Goal: Transaction & Acquisition: Purchase product/service

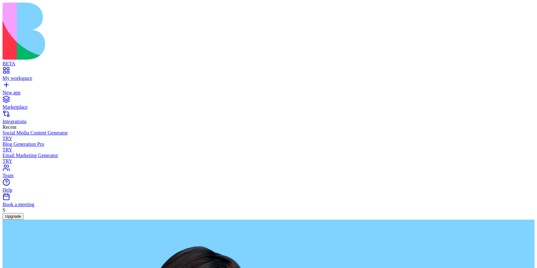
type textarea "*"
type textarea "**********"
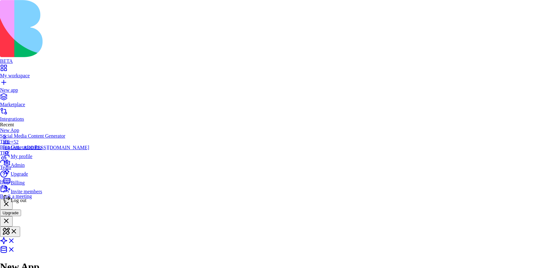
click at [25, 186] on span "Billing" at bounding box center [18, 182] width 14 height 5
click at [26, 177] on span "Upgrade" at bounding box center [19, 173] width 17 height 5
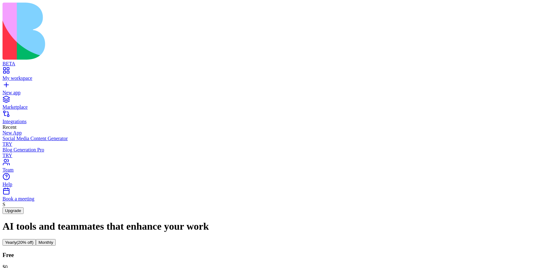
click at [56, 239] on button "Monthly" at bounding box center [46, 242] width 20 height 7
click at [34, 240] on span "(20% off)" at bounding box center [25, 242] width 17 height 5
click at [56, 239] on button "Monthly" at bounding box center [46, 242] width 20 height 7
click at [34, 240] on span "(20% off)" at bounding box center [25, 242] width 17 height 5
click at [56, 239] on button "Monthly" at bounding box center [46, 242] width 20 height 7
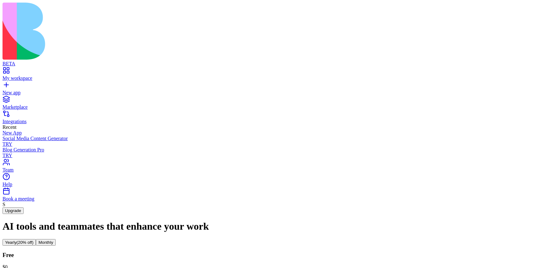
click at [34, 240] on span "(20% off)" at bounding box center [25, 242] width 17 height 5
click at [56, 239] on button "Monthly" at bounding box center [46, 242] width 20 height 7
click at [34, 240] on span "(20% off)" at bounding box center [25, 242] width 17 height 5
click at [56, 239] on button "Monthly" at bounding box center [46, 242] width 20 height 7
click at [34, 240] on span "(20% off)" at bounding box center [25, 242] width 17 height 5
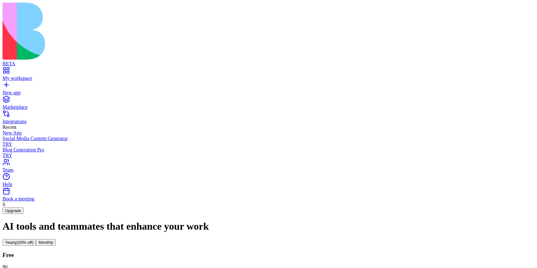
click at [56, 239] on button "Monthly" at bounding box center [46, 242] width 20 height 7
click at [34, 240] on span "(20% off)" at bounding box center [25, 242] width 17 height 5
click at [56, 239] on button "Monthly" at bounding box center [46, 242] width 20 height 7
click at [34, 240] on span "(20% off)" at bounding box center [25, 242] width 17 height 5
click at [56, 239] on button "Monthly" at bounding box center [46, 242] width 20 height 7
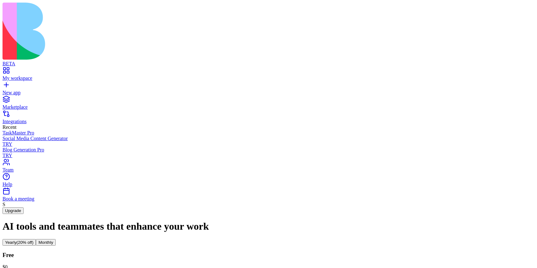
click at [34, 240] on span "(20% off)" at bounding box center [25, 242] width 17 height 5
click at [56, 239] on button "Monthly" at bounding box center [46, 242] width 20 height 7
click at [34, 240] on span "(20% off)" at bounding box center [25, 242] width 17 height 5
click at [56, 239] on button "Monthly" at bounding box center [46, 242] width 20 height 7
click at [36, 239] on button "Yearly (20% off)" at bounding box center [19, 242] width 33 height 7
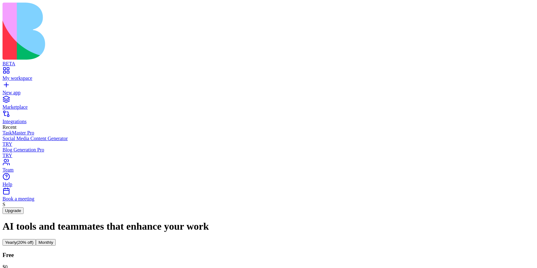
click at [56, 239] on button "Monthly" at bounding box center [46, 242] width 20 height 7
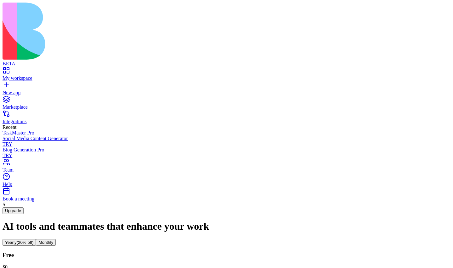
click at [34, 240] on span "(20% off)" at bounding box center [25, 242] width 17 height 5
click at [56, 239] on button "Monthly" at bounding box center [46, 242] width 20 height 7
click at [34, 240] on span "(20% off)" at bounding box center [25, 242] width 17 height 5
click at [56, 239] on button "Monthly" at bounding box center [46, 242] width 20 height 7
click at [34, 240] on span "(20% off)" at bounding box center [25, 242] width 17 height 5
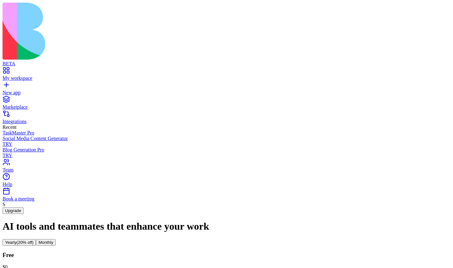
click at [56, 239] on button "Monthly" at bounding box center [46, 242] width 20 height 7
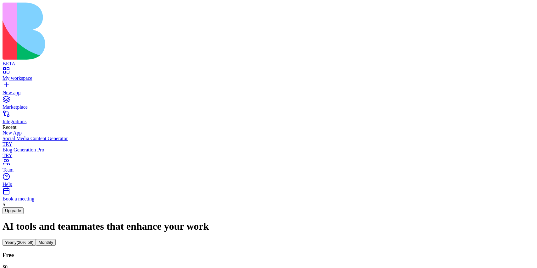
scroll to position [8, 0]
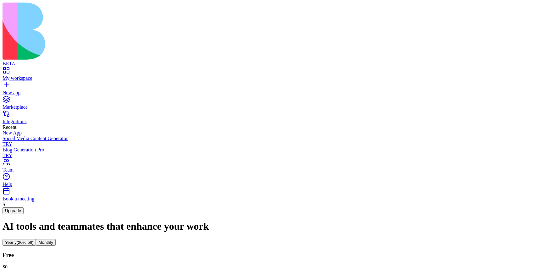
scroll to position [2, 0]
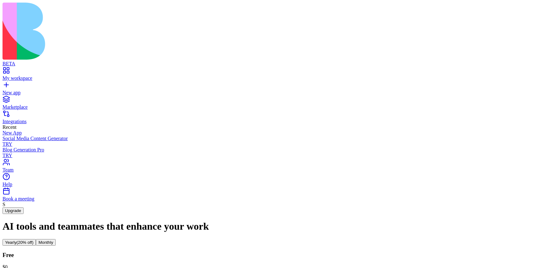
scroll to position [0, 0]
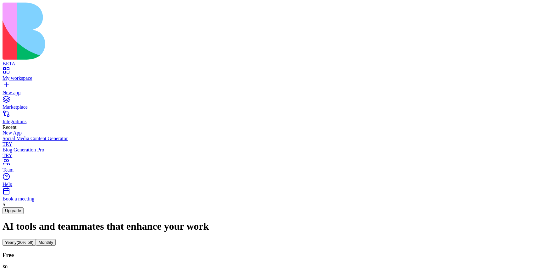
click at [56, 239] on button "Monthly" at bounding box center [46, 242] width 20 height 7
click at [34, 240] on span "(20% off)" at bounding box center [25, 242] width 17 height 5
click at [56, 239] on button "Monthly" at bounding box center [46, 242] width 20 height 7
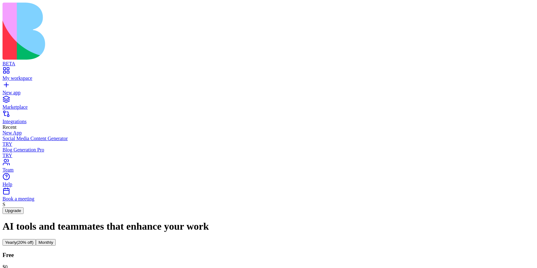
click at [34, 240] on span "(20% off)" at bounding box center [25, 242] width 17 height 5
click at [56, 239] on button "Monthly" at bounding box center [46, 242] width 20 height 7
click at [34, 240] on span "(20% off)" at bounding box center [25, 242] width 17 height 5
click at [56, 239] on button "Monthly" at bounding box center [46, 242] width 20 height 7
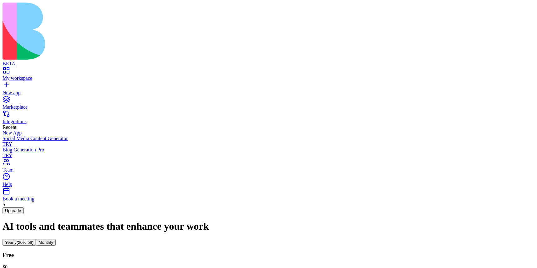
click at [34, 240] on span "(20% off)" at bounding box center [25, 242] width 17 height 5
click at [56, 239] on button "Monthly" at bounding box center [46, 242] width 20 height 7
click at [36, 239] on button "Yearly (20% off)" at bounding box center [19, 242] width 33 height 7
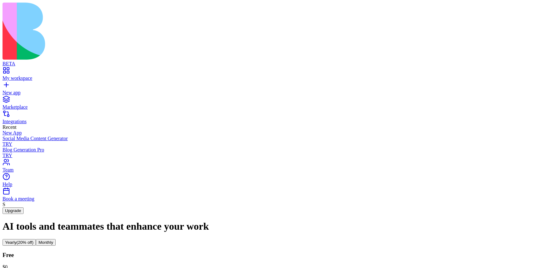
click at [56, 239] on button "Monthly" at bounding box center [46, 242] width 20 height 7
click at [34, 240] on span "(20% off)" at bounding box center [25, 242] width 17 height 5
click at [56, 239] on button "Monthly" at bounding box center [46, 242] width 20 height 7
click at [34, 240] on span "(20% off)" at bounding box center [25, 242] width 17 height 5
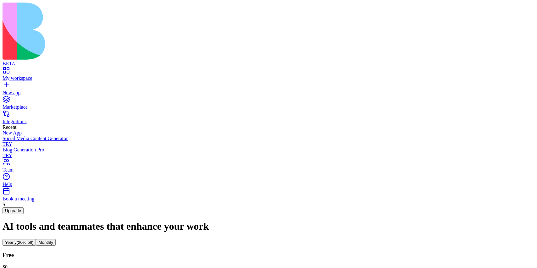
click at [56, 239] on button "Monthly" at bounding box center [46, 242] width 20 height 7
click at [34, 240] on span "(20% off)" at bounding box center [25, 242] width 17 height 5
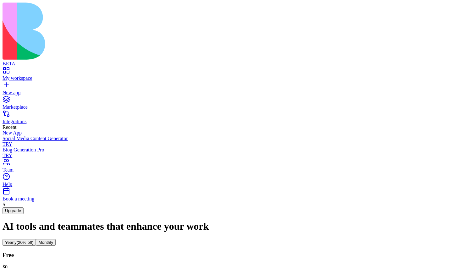
click at [56, 239] on button "Monthly" at bounding box center [46, 242] width 20 height 7
click at [34, 240] on span "(20% off)" at bounding box center [25, 242] width 17 height 5
click at [56, 239] on button "Monthly" at bounding box center [46, 242] width 20 height 7
click at [34, 240] on span "(20% off)" at bounding box center [25, 242] width 17 height 5
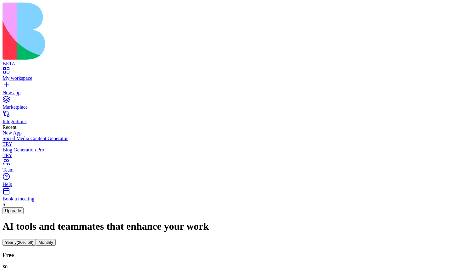
click at [56, 239] on button "Monthly" at bounding box center [46, 242] width 20 height 7
click at [34, 240] on span "(20% off)" at bounding box center [25, 242] width 17 height 5
click at [56, 239] on button "Monthly" at bounding box center [46, 242] width 20 height 7
click at [34, 240] on span "(20% off)" at bounding box center [25, 242] width 17 height 5
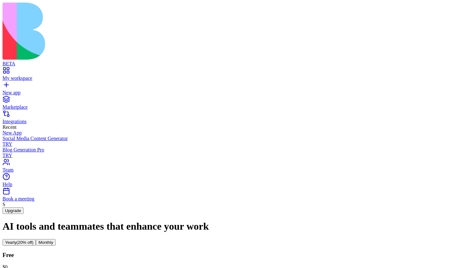
click at [56, 239] on button "Monthly" at bounding box center [46, 242] width 20 height 7
click at [36, 239] on button "Yearly (20% off)" at bounding box center [19, 242] width 33 height 7
click at [56, 239] on button "Monthly" at bounding box center [46, 242] width 20 height 7
click at [34, 240] on span "(20% off)" at bounding box center [25, 242] width 17 height 5
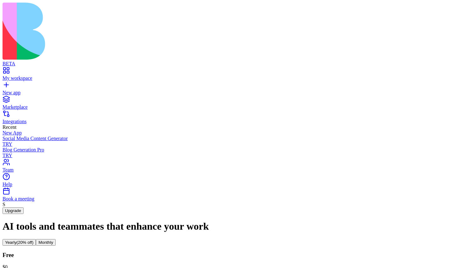
click at [56, 239] on button "Monthly" at bounding box center [46, 242] width 20 height 7
click at [34, 240] on span "(20% off)" at bounding box center [25, 242] width 17 height 5
click at [56, 239] on button "Monthly" at bounding box center [46, 242] width 20 height 7
click at [34, 240] on span "(20% off)" at bounding box center [25, 242] width 17 height 5
click at [56, 239] on button "Monthly" at bounding box center [46, 242] width 20 height 7
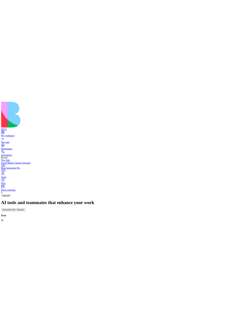
scroll to position [29, 0]
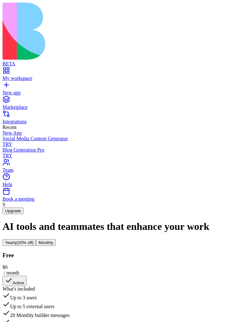
scroll to position [584, 0]
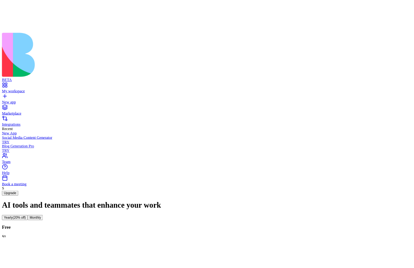
scroll to position [11, 0]
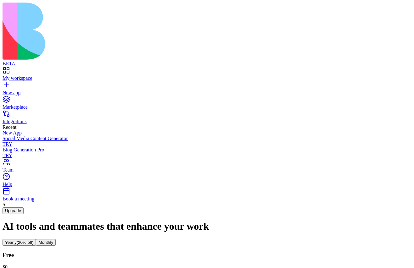
scroll to position [0, 0]
click at [56, 239] on button "Monthly" at bounding box center [46, 242] width 20 height 7
click at [36, 239] on button "Yearly (20% off)" at bounding box center [19, 242] width 33 height 7
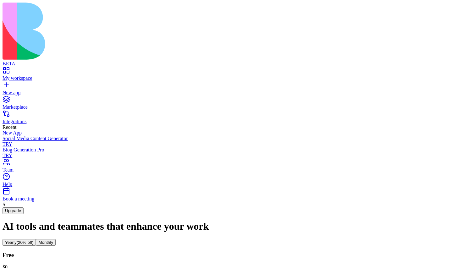
scroll to position [25, 0]
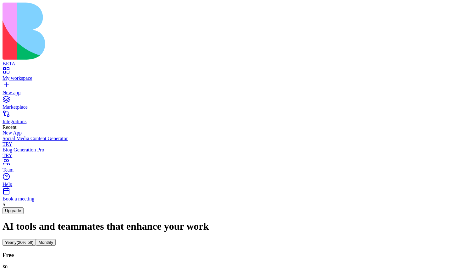
scroll to position [18, 0]
